Goal: Task Accomplishment & Management: Complete application form

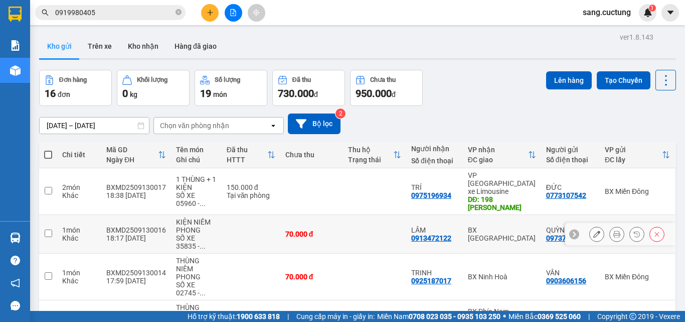
scroll to position [92, 0]
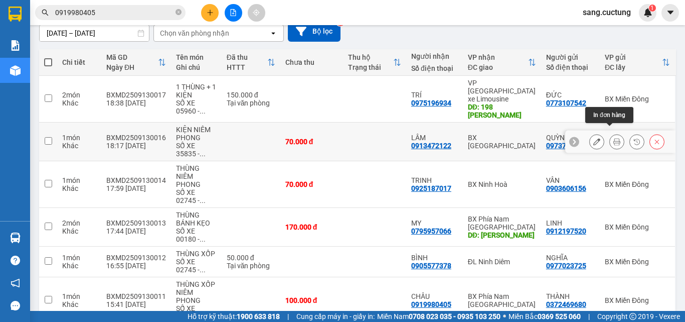
click at [614, 138] on icon at bounding box center [617, 141] width 7 height 7
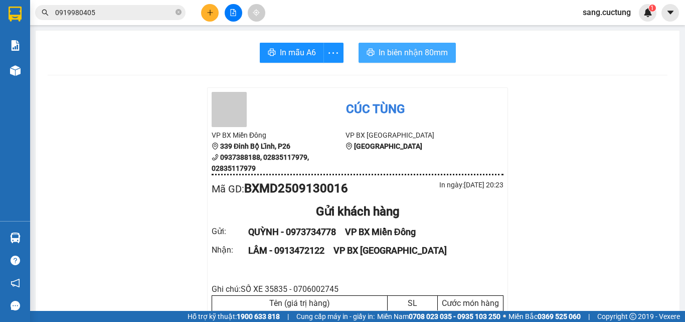
click at [384, 52] on span "In biên nhận 80mm" at bounding box center [413, 52] width 69 height 13
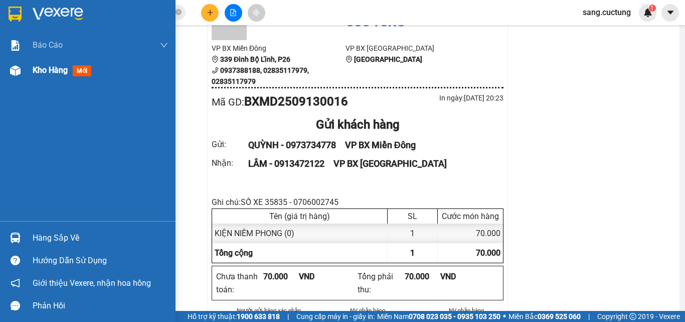
scroll to position [151, 0]
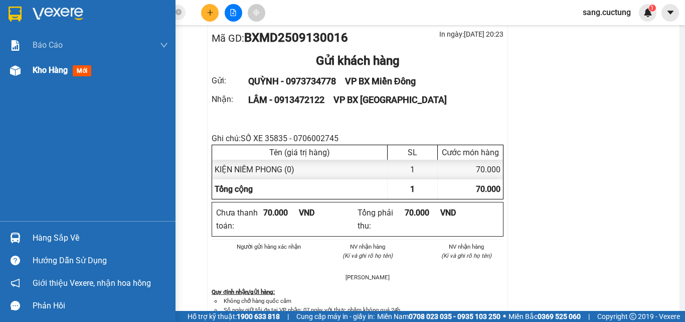
click at [29, 71] on div "Kho hàng mới" at bounding box center [88, 70] width 176 height 25
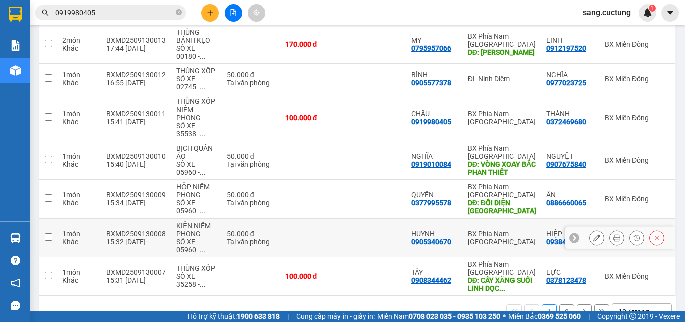
scroll to position [293, 0]
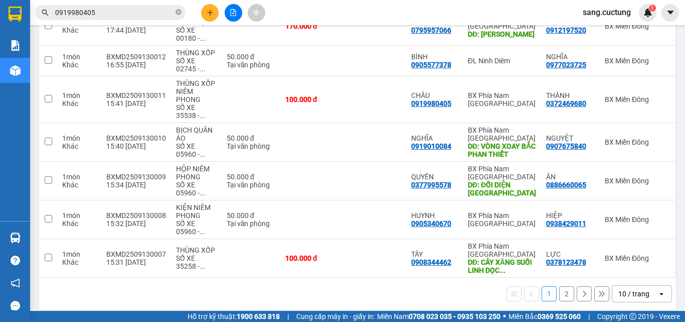
click at [624, 288] on div "10 / trang" at bounding box center [634, 293] width 31 height 10
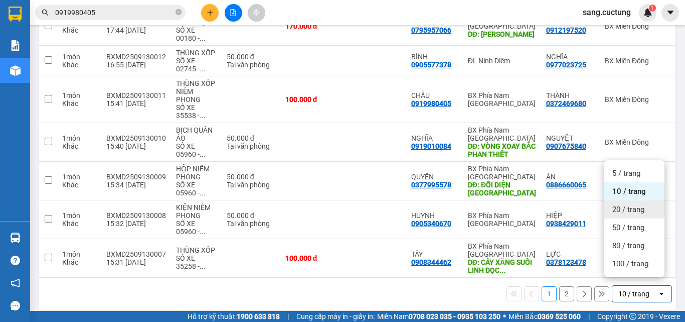
click at [628, 214] on div "20 / trang" at bounding box center [635, 209] width 60 height 18
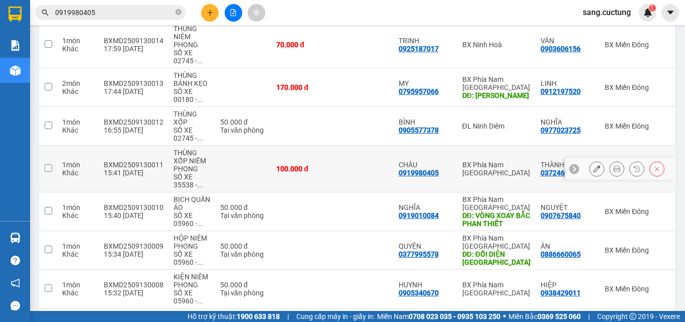
scroll to position [243, 0]
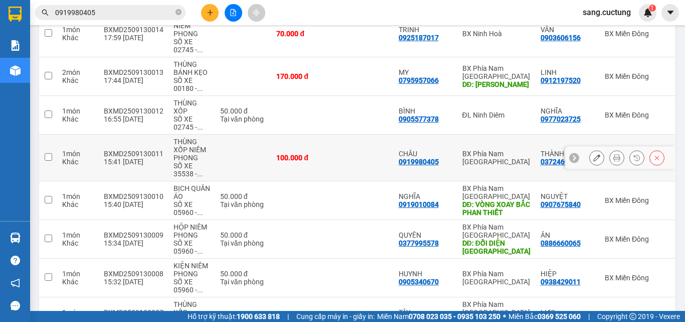
click at [223, 134] on td at bounding box center [243, 157] width 56 height 47
checkbox input "true"
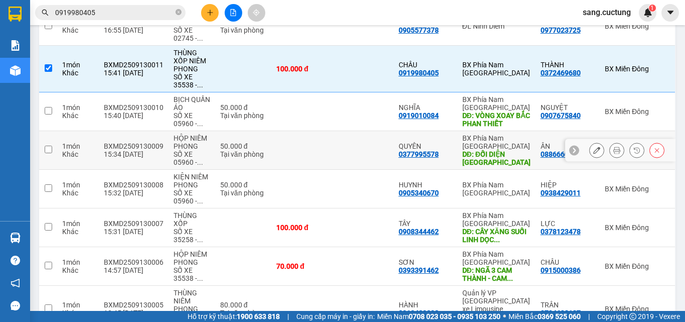
scroll to position [343, 0]
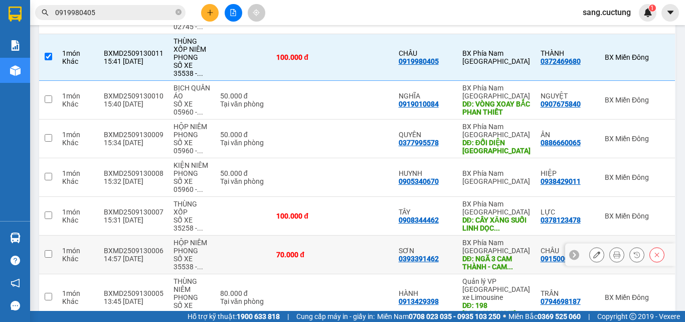
click at [230, 240] on td at bounding box center [243, 254] width 56 height 39
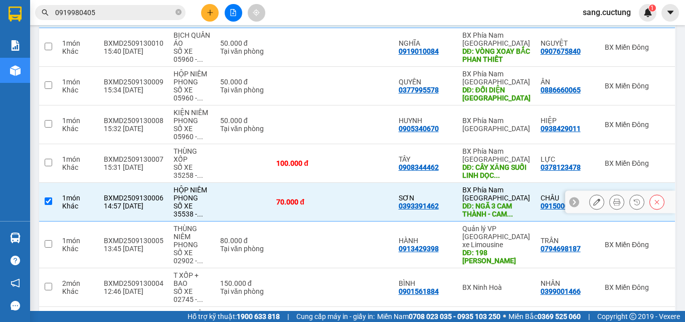
scroll to position [393, 0]
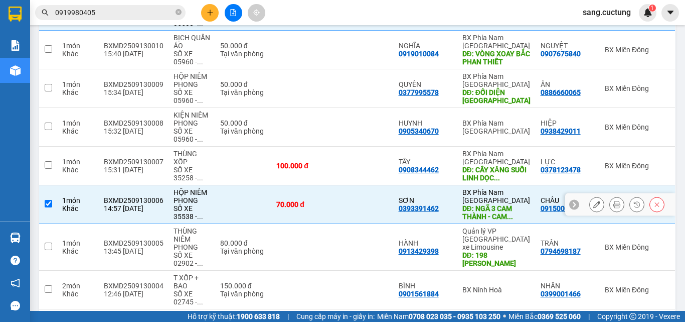
click at [254, 188] on td at bounding box center [243, 204] width 56 height 39
checkbox input "false"
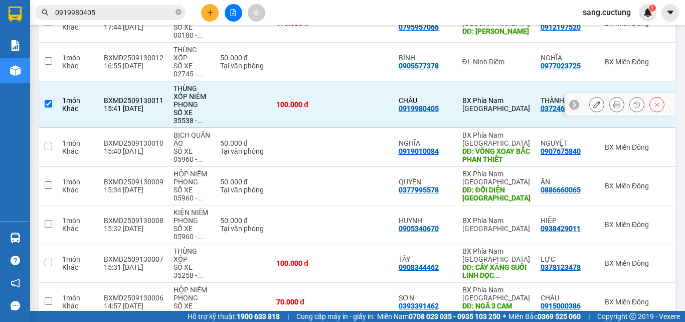
scroll to position [243, 0]
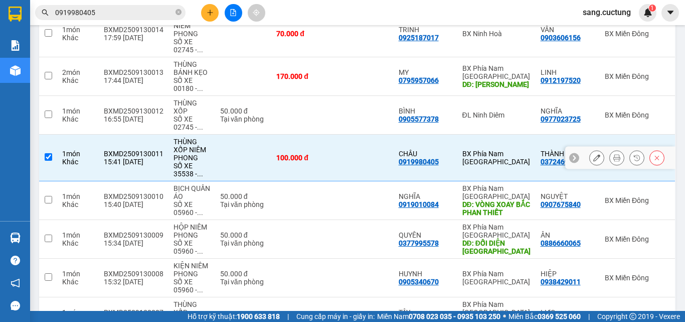
click at [287, 134] on td "100.000 đ" at bounding box center [301, 157] width 61 height 47
checkbox input "false"
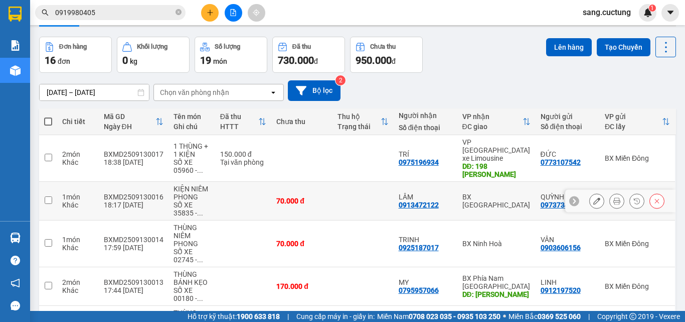
scroll to position [50, 0]
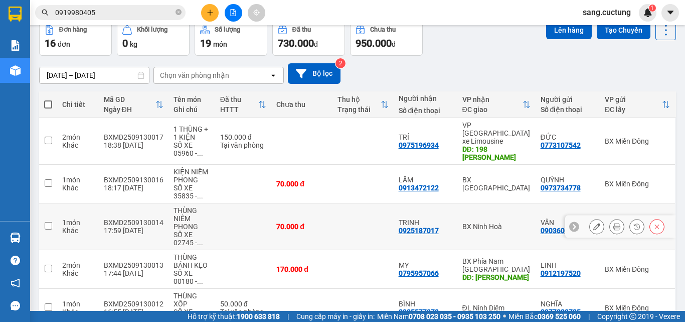
click at [590, 220] on button at bounding box center [597, 227] width 14 height 18
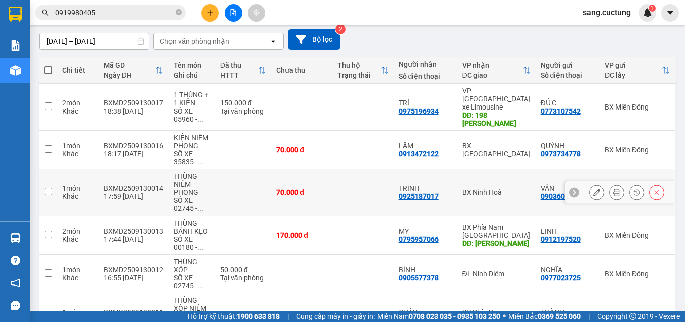
scroll to position [100, 0]
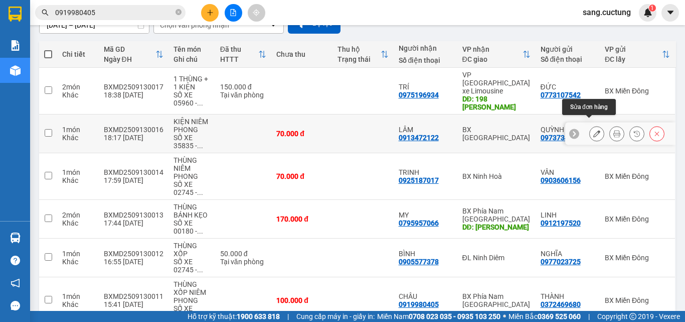
click at [593, 130] on icon at bounding box center [596, 133] width 7 height 7
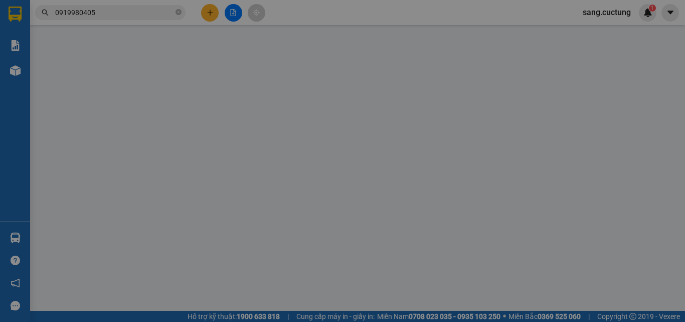
type input "0973734778"
type input "0913472122"
type input "70.000"
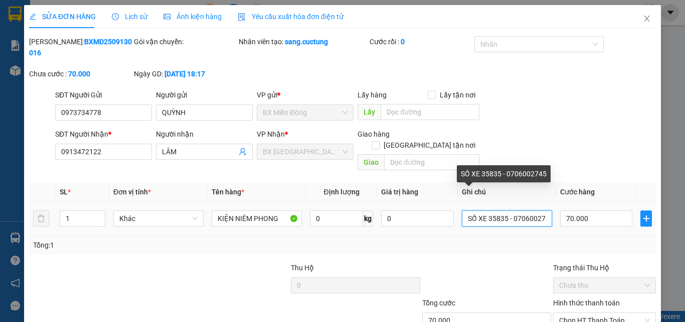
scroll to position [0, 7]
drag, startPoint x: 485, startPoint y: 196, endPoint x: 574, endPoint y: 213, distance: 90.3
click at [574, 213] on tr "1 Khác KIỆN NIÊM PHONG 0 kg 0 SỐ XE 35835 - 0706002745 70.000" at bounding box center [342, 219] width 627 height 34
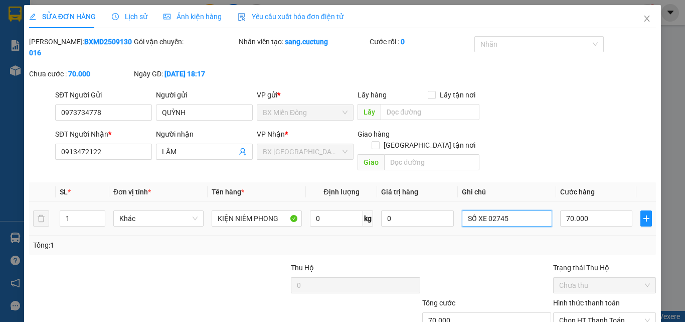
scroll to position [52, 0]
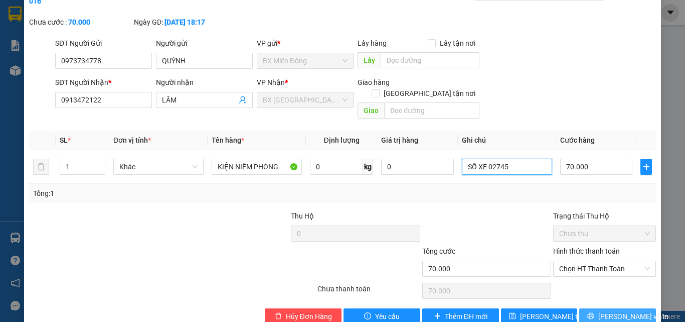
type input "SỐ XE 02745"
click at [594, 313] on icon "printer" at bounding box center [591, 316] width 7 height 7
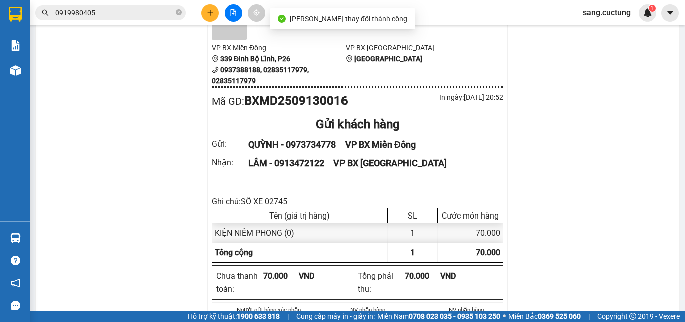
scroll to position [85, 0]
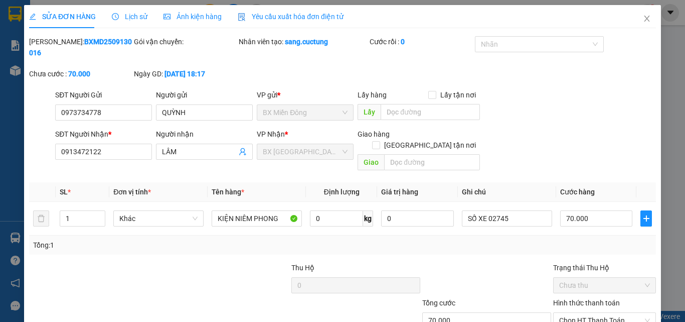
click at [641, 19] on div "sang.cuctung 1" at bounding box center [616, 13] width 82 height 18
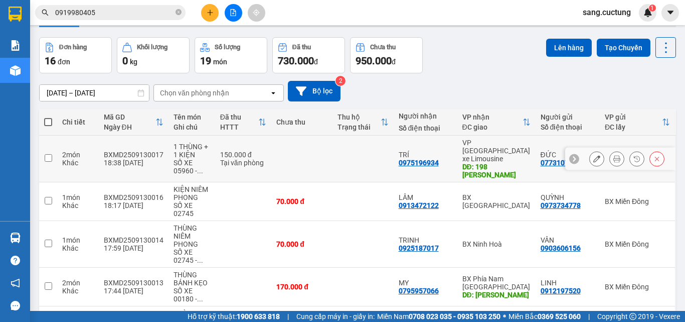
scroll to position [50, 0]
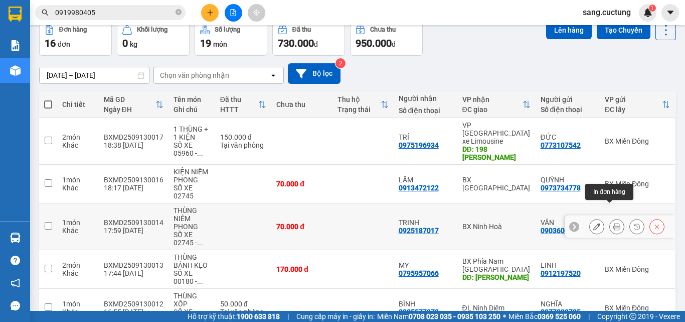
click at [610, 218] on button at bounding box center [617, 227] width 14 height 18
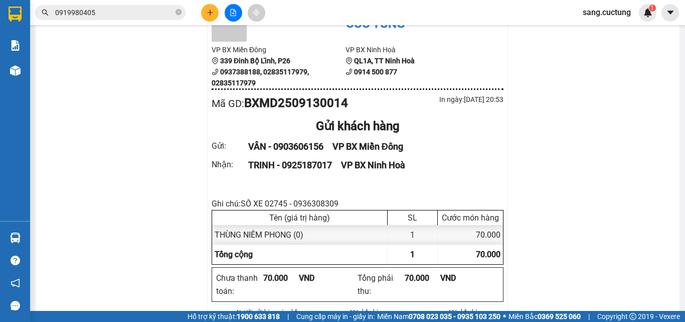
scroll to position [100, 0]
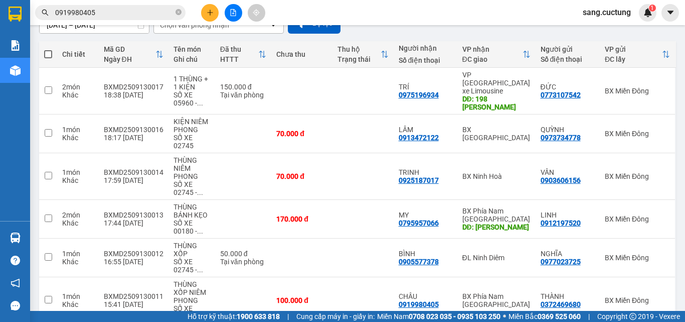
drag, startPoint x: 533, startPoint y: 38, endPoint x: 466, endPoint y: 7, distance: 73.4
click at [533, 38] on div "[DATE] – [DATE] Press the down arrow key to interact with the calendar and sele…" at bounding box center [357, 24] width 637 height 36
drag, startPoint x: 540, startPoint y: 13, endPoint x: 523, endPoint y: 30, distance: 23.8
click at [540, 13] on div "Kết quả tìm kiếm ( 14 ) Bộ lọc Mã ĐH Trạng thái Món hàng Thu hộ Tổng cước Chưa …" at bounding box center [342, 12] width 685 height 25
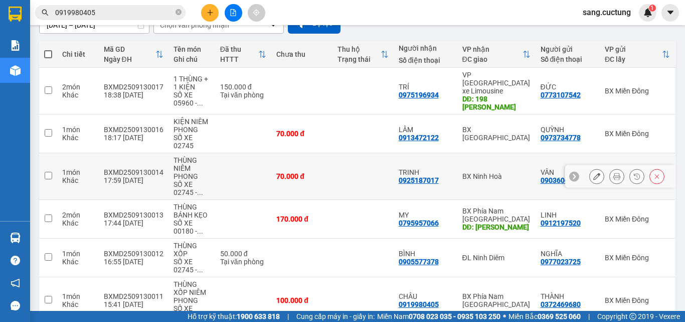
click at [326, 153] on td "70.000 đ" at bounding box center [301, 176] width 61 height 47
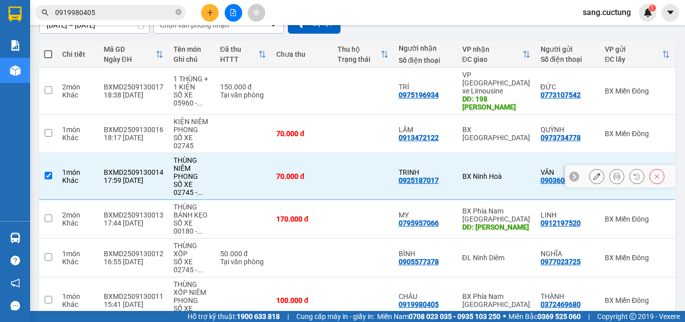
click at [326, 153] on td "70.000 đ" at bounding box center [301, 176] width 61 height 47
checkbox input "false"
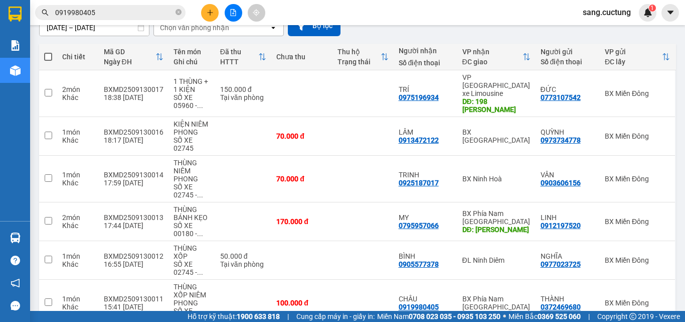
scroll to position [50, 0]
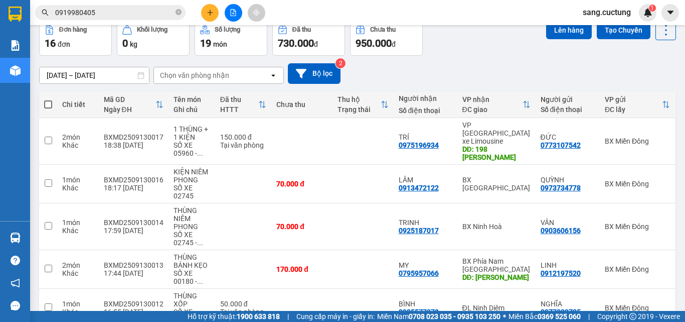
click at [560, 63] on div "[DATE] – [DATE] Press the down arrow key to interact with the calendar and sele…" at bounding box center [357, 73] width 637 height 21
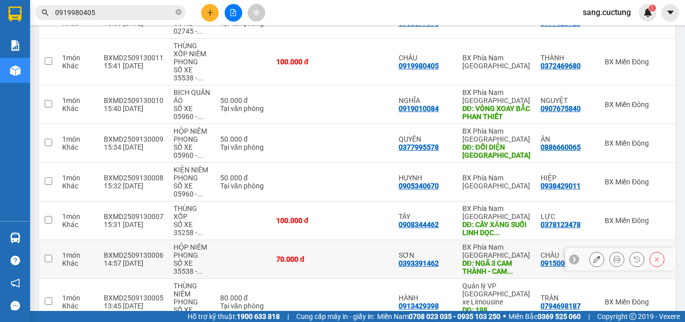
scroll to position [401, 0]
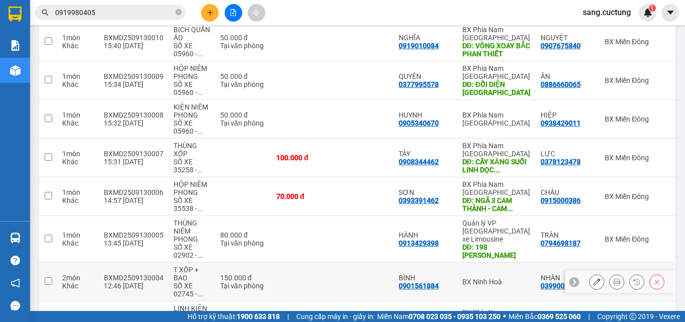
click at [610, 273] on button at bounding box center [617, 282] width 14 height 18
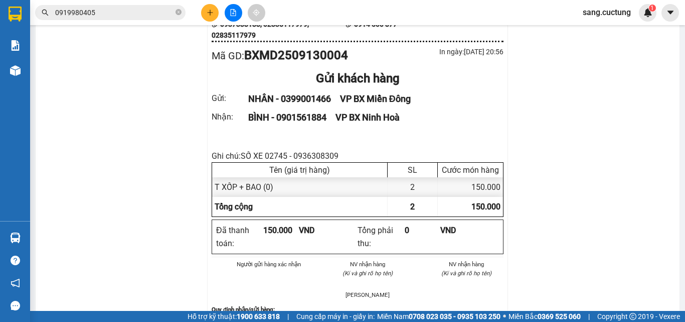
scroll to position [116, 0]
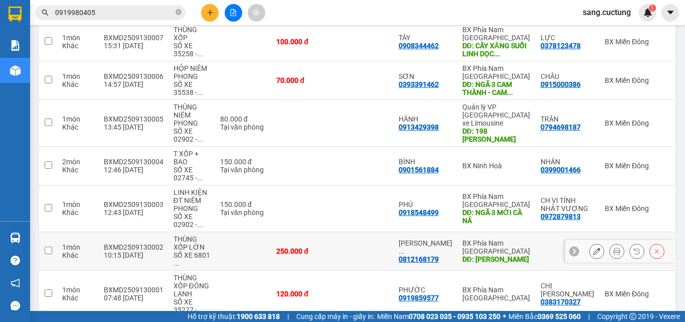
scroll to position [541, 0]
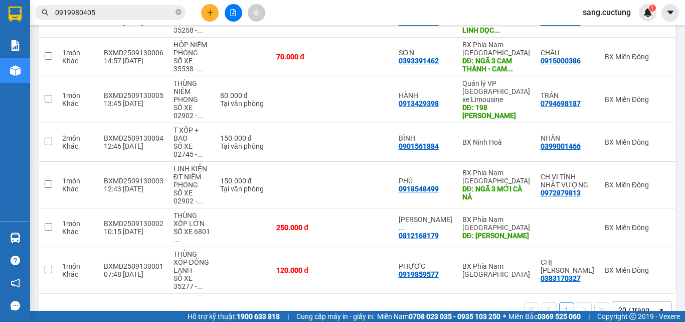
click at [628, 305] on div "20 / trang" at bounding box center [634, 310] width 31 height 10
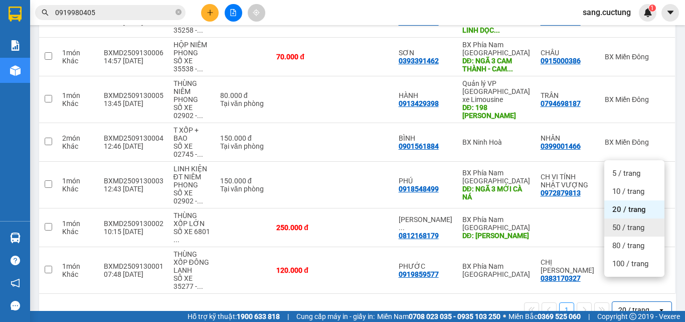
click at [621, 222] on div "50 / trang" at bounding box center [635, 227] width 60 height 18
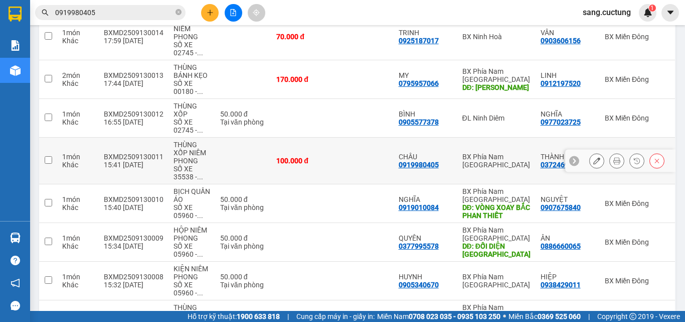
scroll to position [190, 0]
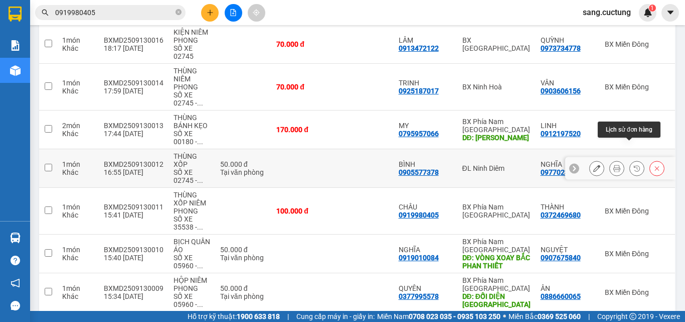
click at [614, 165] on icon at bounding box center [617, 168] width 7 height 7
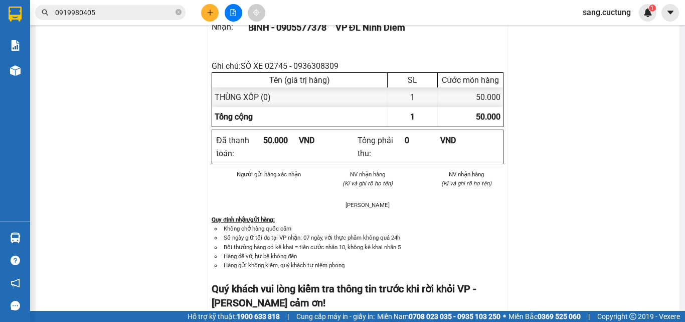
scroll to position [122, 0]
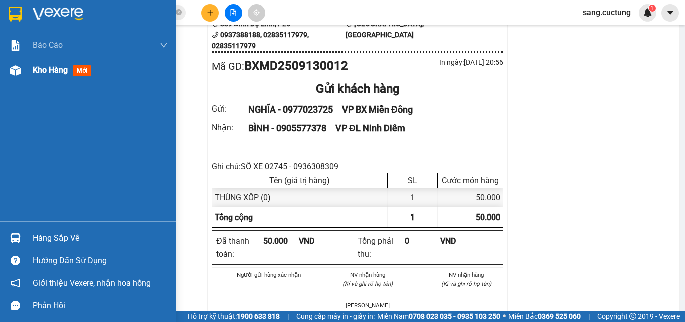
click at [25, 76] on div "Kho hàng mới" at bounding box center [88, 70] width 176 height 25
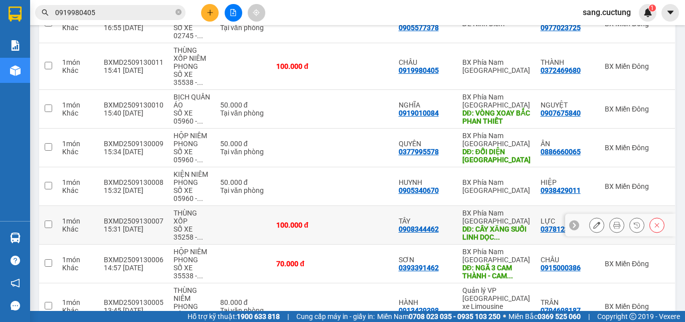
scroll to position [323, 0]
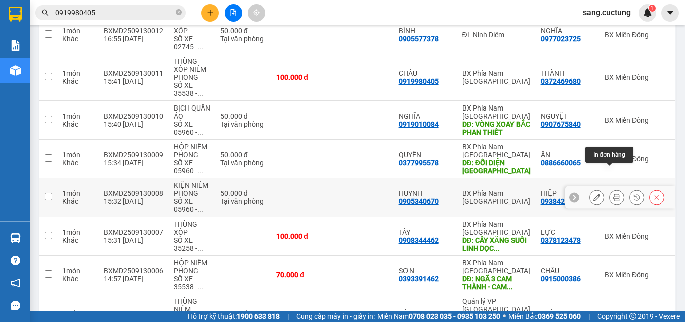
click at [610, 189] on button at bounding box center [617, 198] width 14 height 18
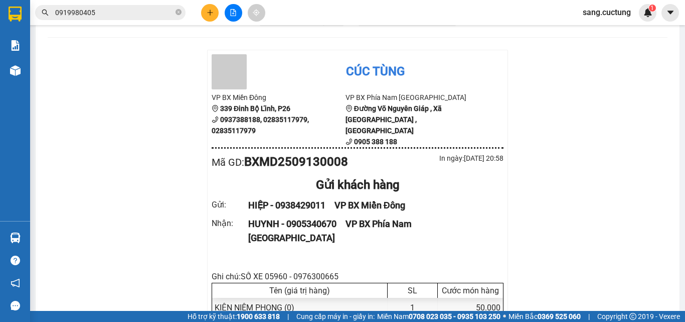
scroll to position [138, 0]
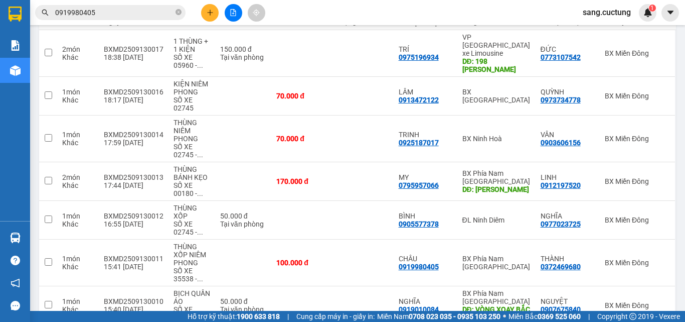
click at [535, 20] on div "Kết quả tìm kiếm ( 14 ) Bộ lọc Mã ĐH Trạng thái Món hàng Thu hộ Tổng cước Chưa …" at bounding box center [342, 12] width 685 height 25
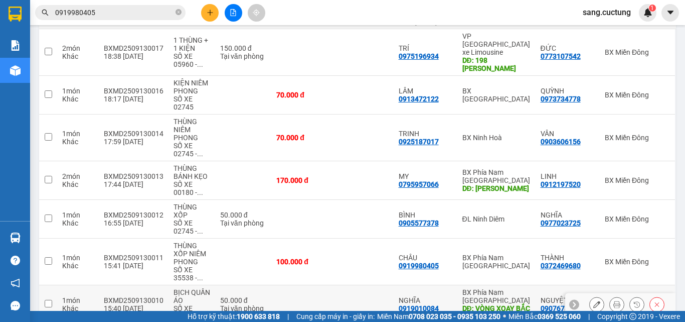
scroll to position [238, 0]
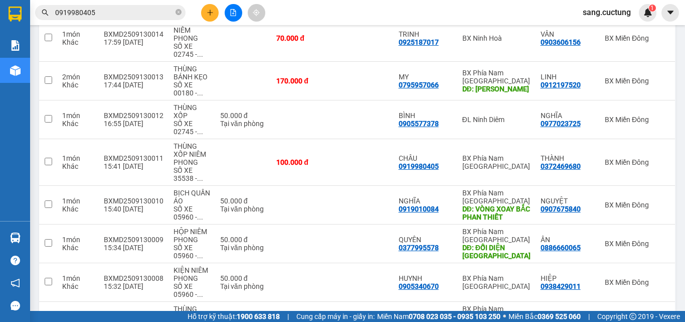
click at [519, 2] on div "Kết quả tìm kiếm ( 14 ) Bộ lọc Mã ĐH Trạng thái Món hàng Thu hộ Tổng cước Chưa …" at bounding box center [342, 12] width 685 height 25
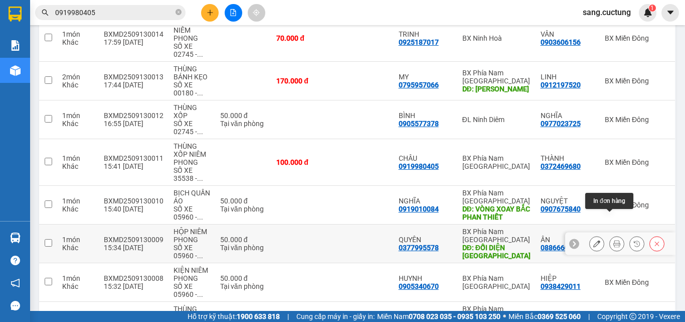
click at [614, 240] on icon at bounding box center [617, 243] width 7 height 7
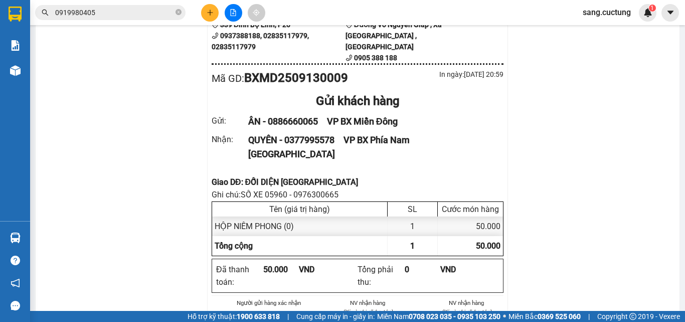
scroll to position [121, 0]
click at [284, 176] on div "Giao DĐ: ĐỐI DIỆN [GEOGRAPHIC_DATA]" at bounding box center [358, 182] width 292 height 13
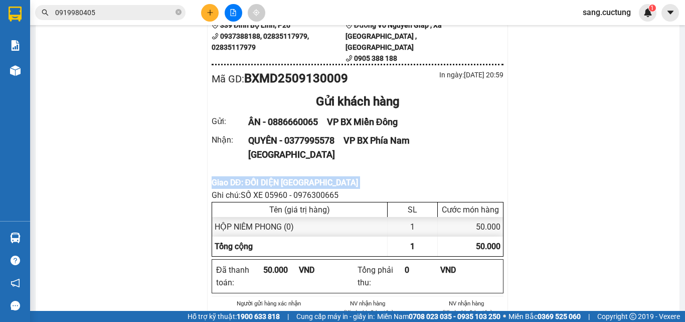
click at [284, 176] on div "Giao DĐ: ĐỐI DIỆN [GEOGRAPHIC_DATA]" at bounding box center [358, 182] width 292 height 13
copy div "Giao DĐ: ĐỐI DIỆN [GEOGRAPHIC_DATA]"
click at [234, 189] on div "Ghi chú: SỐ XE 05960 - 0976300665" at bounding box center [358, 195] width 292 height 13
click at [239, 176] on div "Giao DĐ: ĐỐI DIỆN [GEOGRAPHIC_DATA]" at bounding box center [358, 182] width 292 height 13
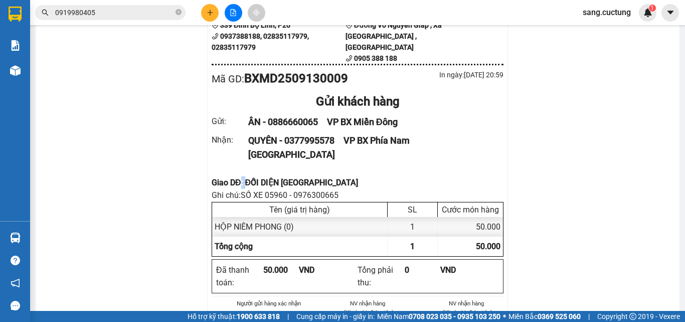
click at [239, 176] on div "Giao DĐ: ĐỐI DIỆN [GEOGRAPHIC_DATA]" at bounding box center [358, 182] width 292 height 13
copy div "Giao DĐ: ĐỐI DIỆN [GEOGRAPHIC_DATA]"
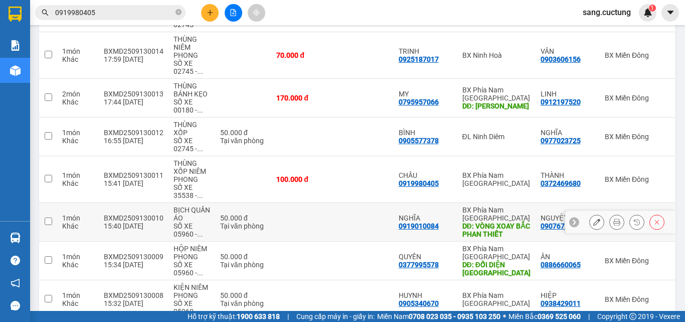
scroll to position [271, 0]
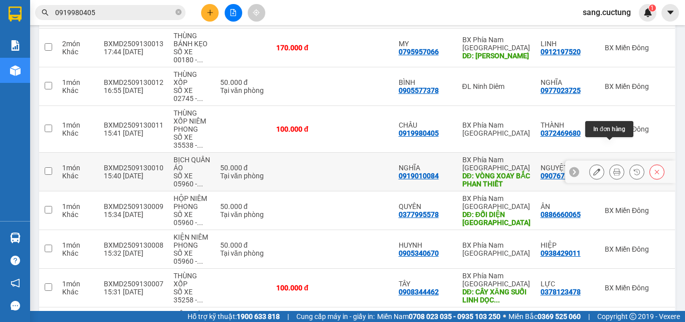
click at [614, 163] on button at bounding box center [617, 172] width 14 height 18
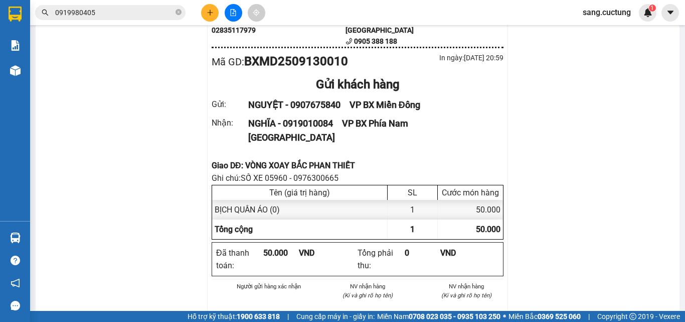
scroll to position [88, 0]
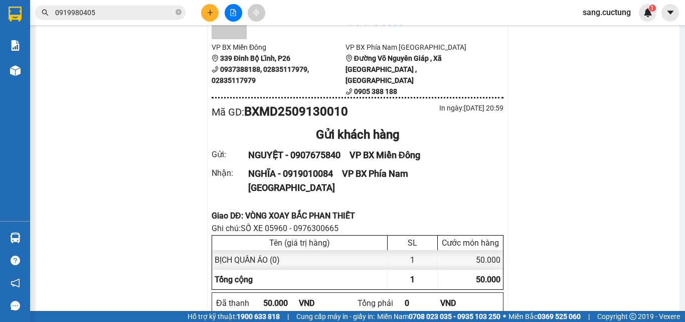
drag, startPoint x: 47, startPoint y: 156, endPoint x: 143, endPoint y: 164, distance: 96.6
click at [284, 209] on div "Giao DĐ: VÒNG XOAY BẮC PHAN THIẾT" at bounding box center [358, 215] width 292 height 13
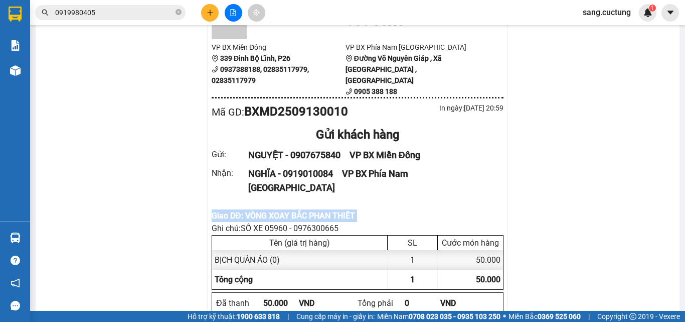
copy div "Giao DĐ: VÒNG XOAY BẮC PHAN THIẾT"
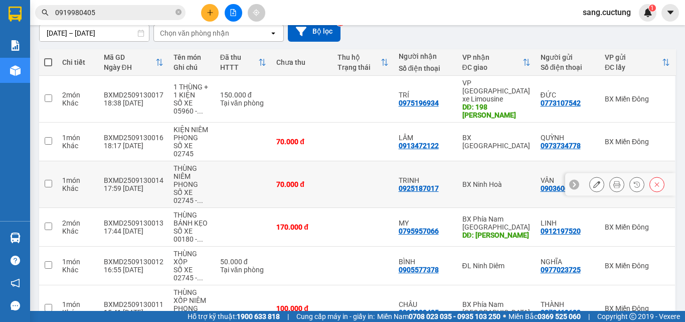
scroll to position [88, 0]
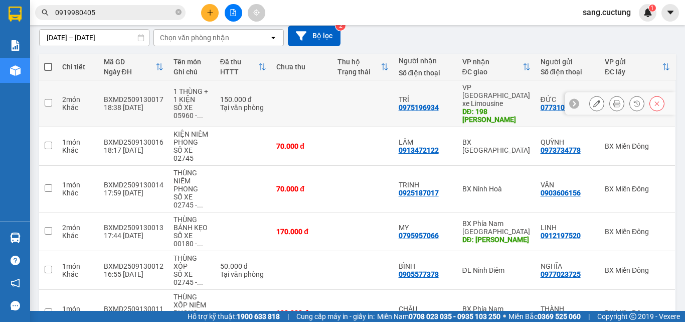
click at [614, 100] on icon at bounding box center [617, 103] width 7 height 7
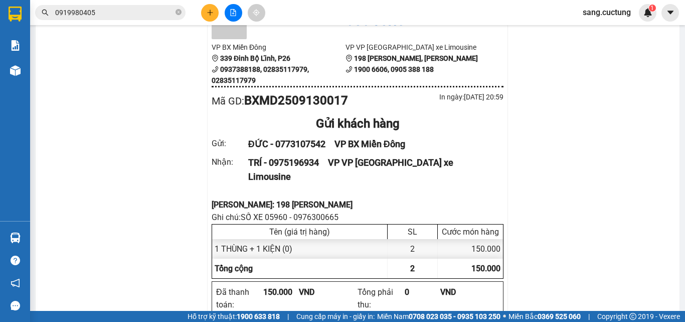
drag, startPoint x: 115, startPoint y: 212, endPoint x: 146, endPoint y: 212, distance: 31.6
click at [228, 198] on div "[PERSON_NAME]: 198 [PERSON_NAME]" at bounding box center [358, 204] width 292 height 13
click at [233, 198] on div "[PERSON_NAME]: 198 [PERSON_NAME]" at bounding box center [358, 204] width 292 height 13
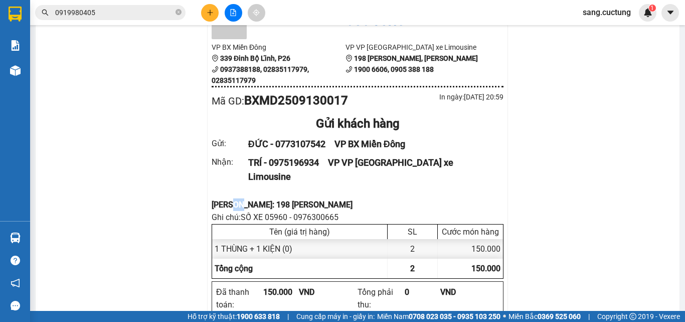
click at [233, 198] on div "[PERSON_NAME]: 198 [PERSON_NAME]" at bounding box center [358, 204] width 292 height 13
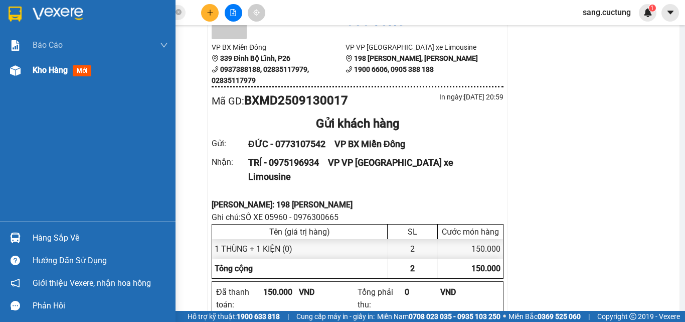
click at [20, 77] on div at bounding box center [16, 71] width 18 height 18
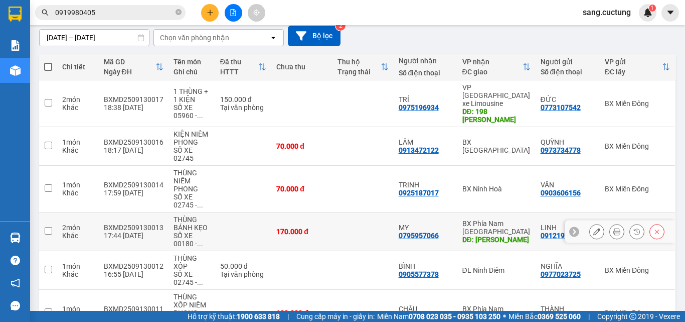
click at [593, 228] on icon at bounding box center [596, 231] width 7 height 7
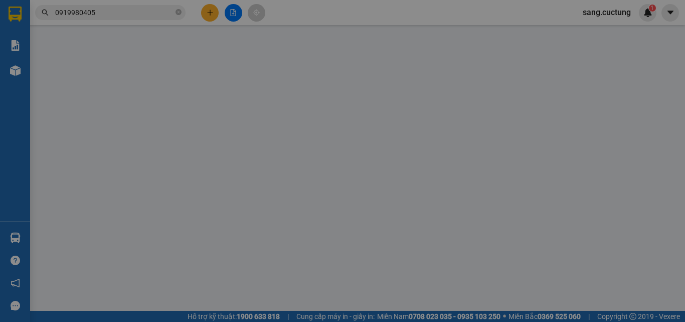
type input "0912197520"
type input "0795957066"
type input "CAM RANH"
type input "170.000"
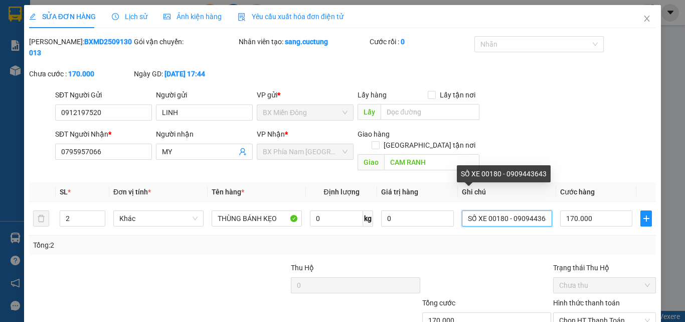
scroll to position [0, 7]
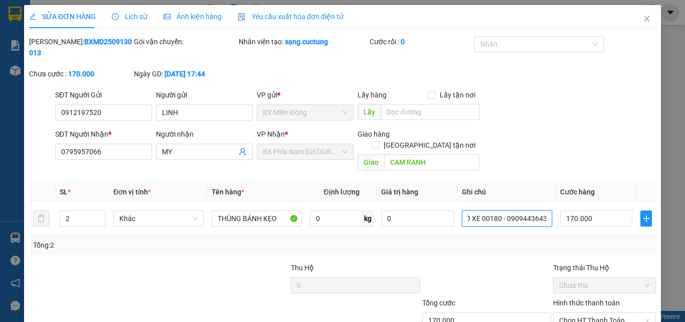
drag, startPoint x: 483, startPoint y: 194, endPoint x: 581, endPoint y: 220, distance: 101.9
click at [581, 220] on div "SL * Đơn vị tính * Tên hàng * Định lượng Giá trị hàng Ghi chú Cước hàng 2 Khác …" at bounding box center [342, 218] width 627 height 72
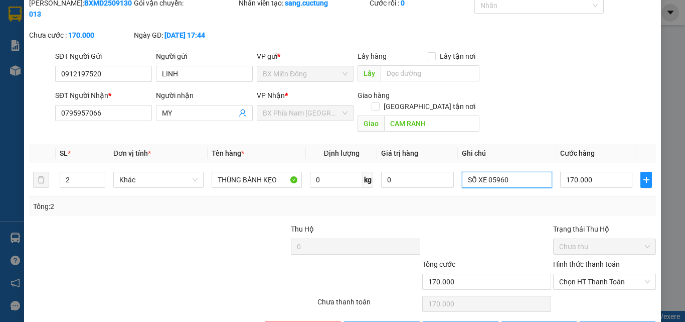
scroll to position [52, 0]
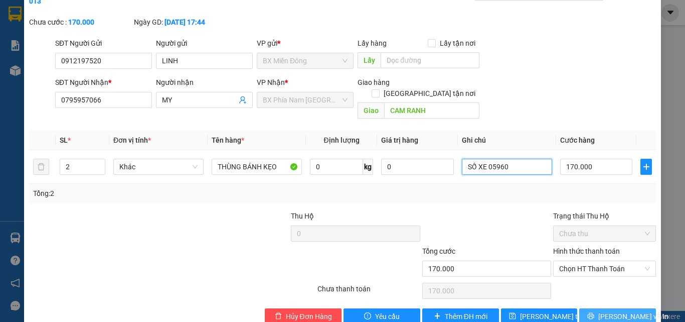
type input "SỐ XE 05960"
click at [599, 308] on button "[PERSON_NAME] và In" at bounding box center [617, 316] width 77 height 16
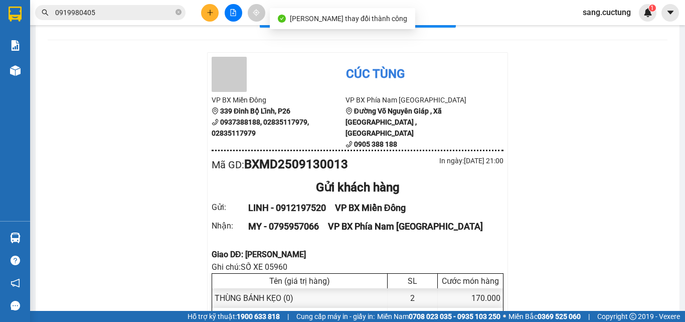
scroll to position [100, 0]
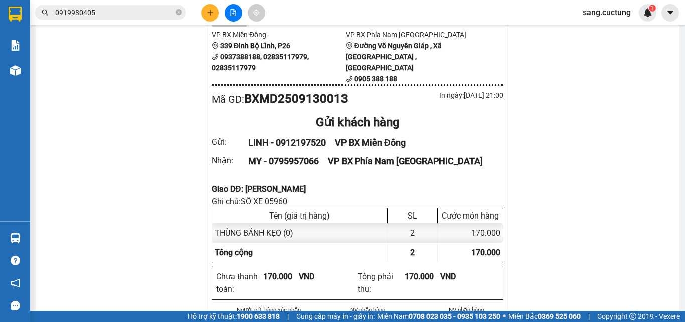
click at [253, 183] on div "Giao DĐ: [PERSON_NAME]" at bounding box center [358, 189] width 292 height 13
copy div "Giao DĐ: [PERSON_NAME]"
